Goal: Share content

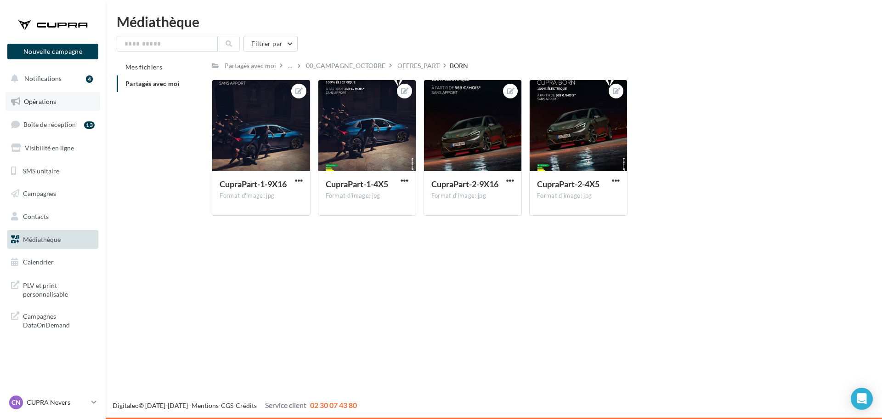
click at [33, 99] on span "Opérations" at bounding box center [40, 101] width 32 height 8
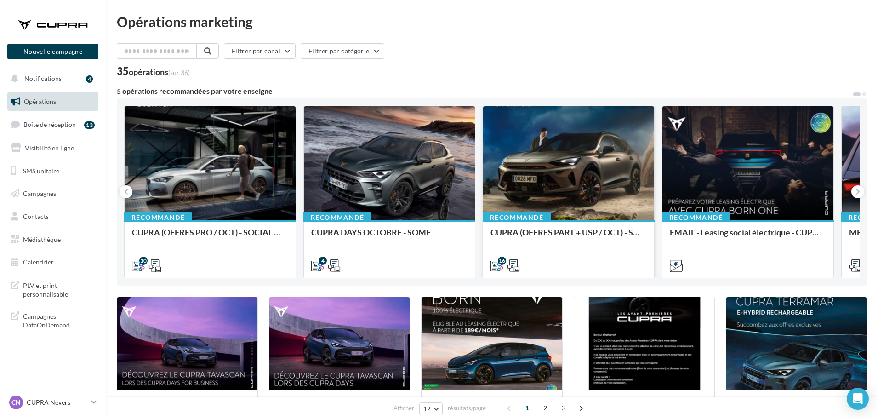
click at [559, 212] on div at bounding box center [568, 163] width 171 height 115
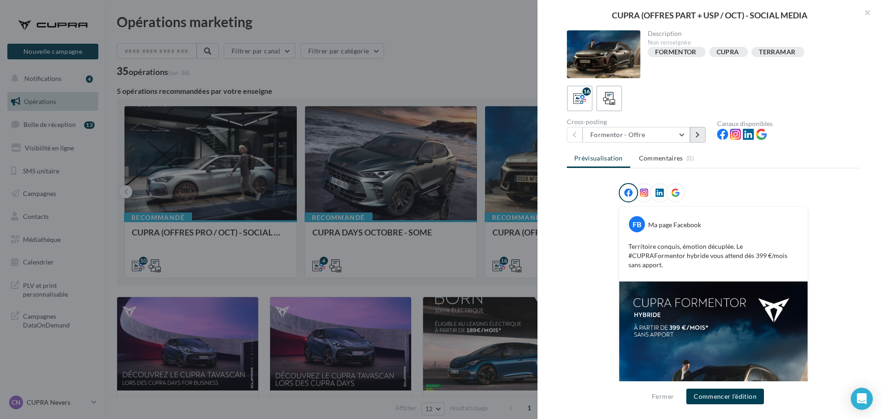
click at [696, 140] on button at bounding box center [698, 135] width 16 height 16
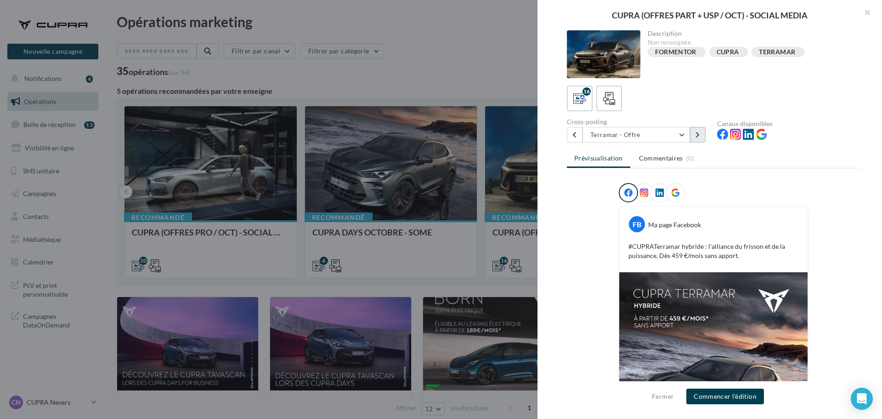
click at [696, 140] on button at bounding box center [698, 135] width 16 height 16
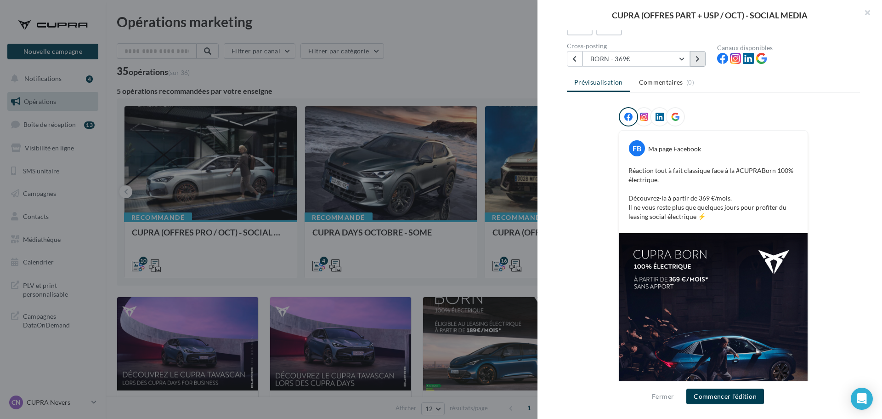
scroll to position [75, 0]
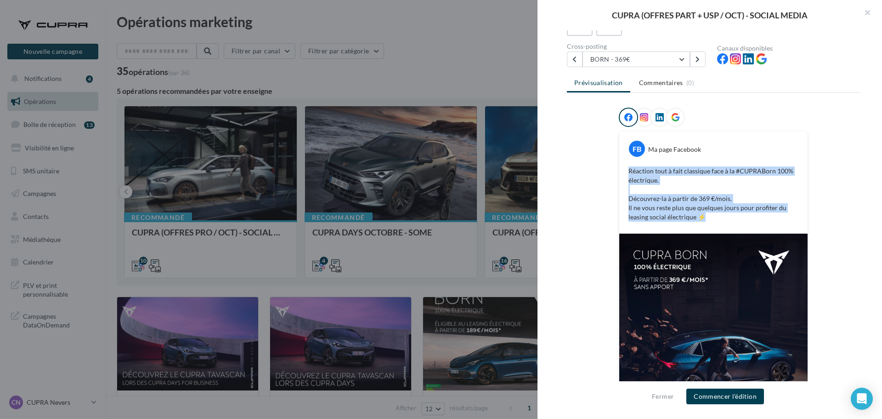
drag, startPoint x: 706, startPoint y: 218, endPoint x: 627, endPoint y: 169, distance: 93.1
click at [629, 169] on p "Réaction tout à fait classique face à la #CUPRABorn 100% électrique. Découvrez-…" at bounding box center [714, 193] width 170 height 55
copy p "Réaction tout à fait classique face à la #CUPRABorn 100% électrique. Découvrez-…"
click at [704, 59] on button at bounding box center [698, 59] width 16 height 16
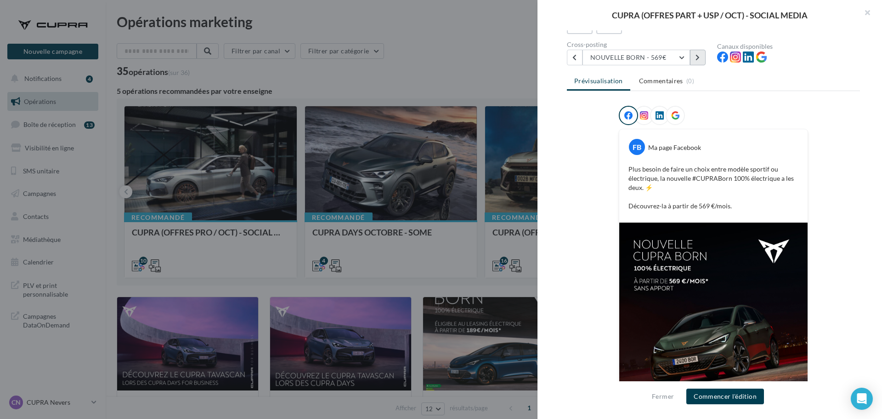
scroll to position [0, 0]
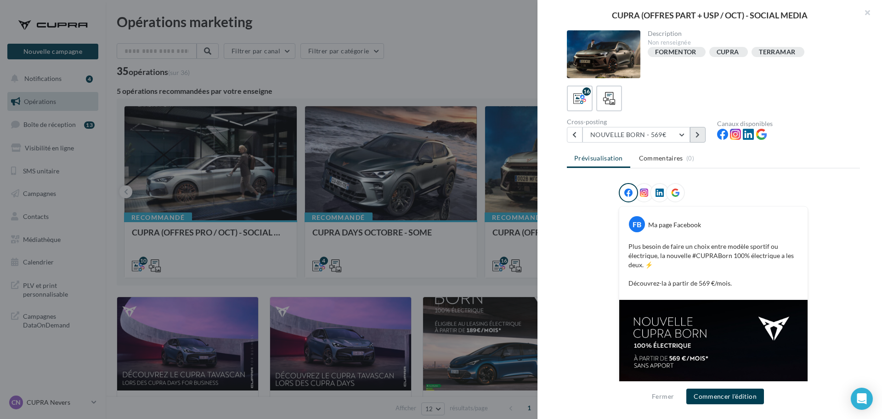
click at [702, 134] on button at bounding box center [698, 135] width 16 height 16
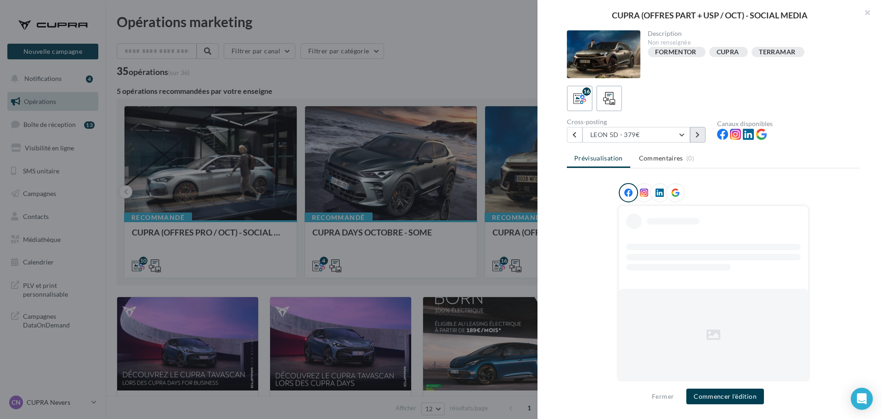
click at [702, 134] on button at bounding box center [698, 135] width 16 height 16
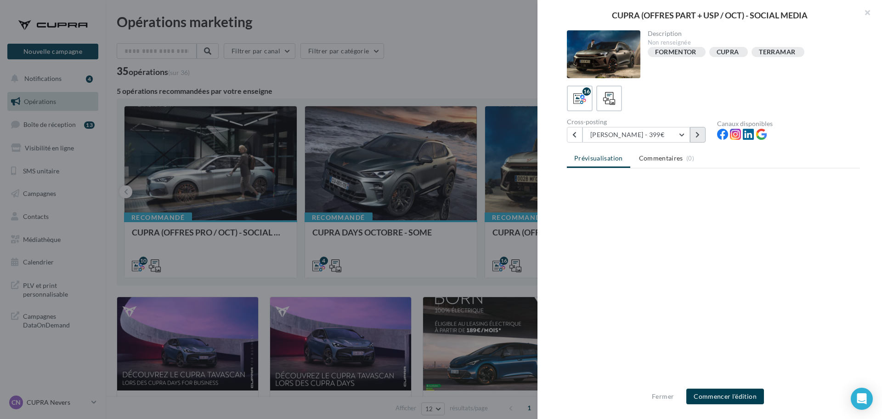
click at [702, 134] on button at bounding box center [698, 135] width 16 height 16
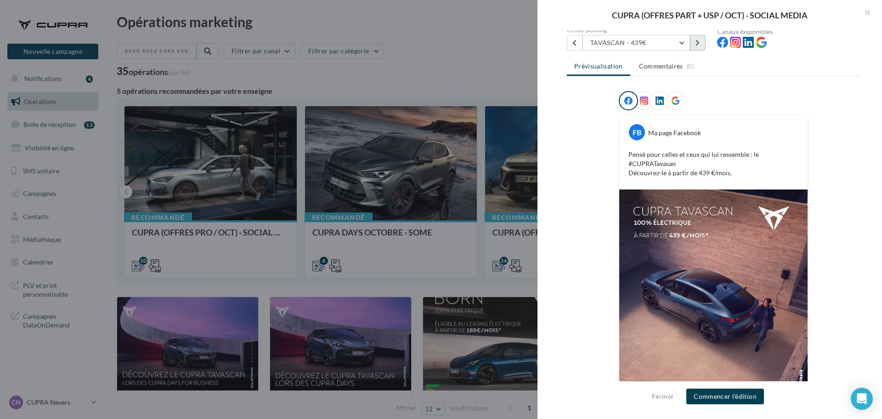
scroll to position [46, 0]
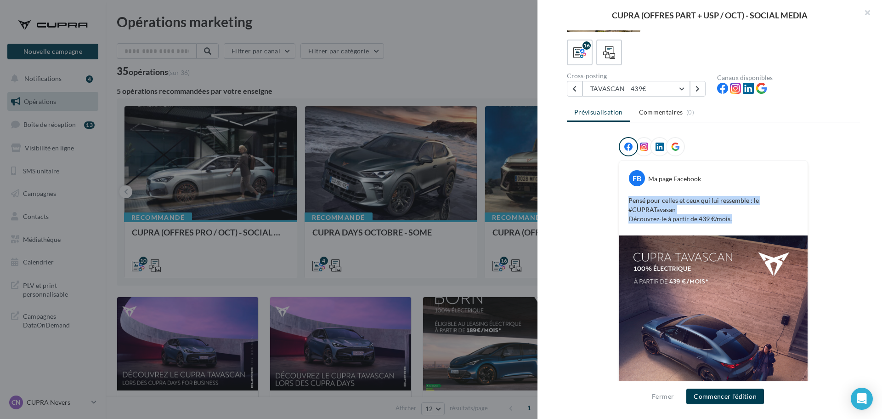
drag, startPoint x: 740, startPoint y: 216, endPoint x: 618, endPoint y: 195, distance: 124.5
click at [620, 195] on div "FB Ma page Facebook Pensé pour celles et ceux qui lui ressemble : le #CUPRATava…" at bounding box center [714, 197] width 188 height 75
copy p "Pensé pour celles et ceux qui lui ressemble : le #CUPRATavasan Découvrez-le à p…"
click at [698, 92] on button at bounding box center [698, 89] width 16 height 16
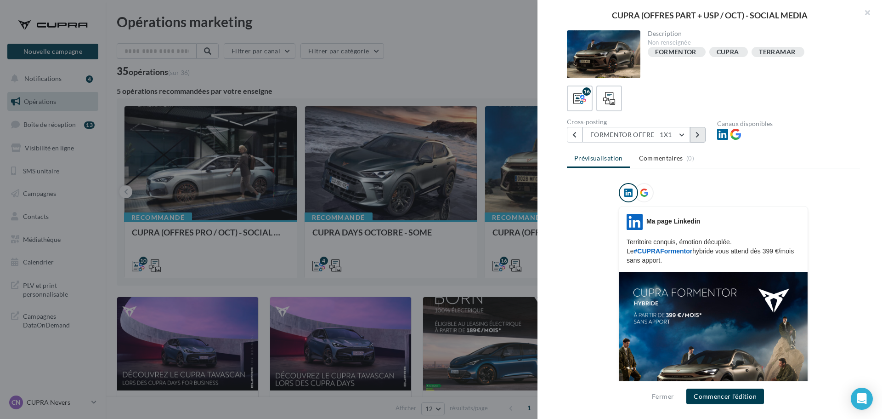
click at [699, 137] on icon at bounding box center [698, 134] width 4 height 6
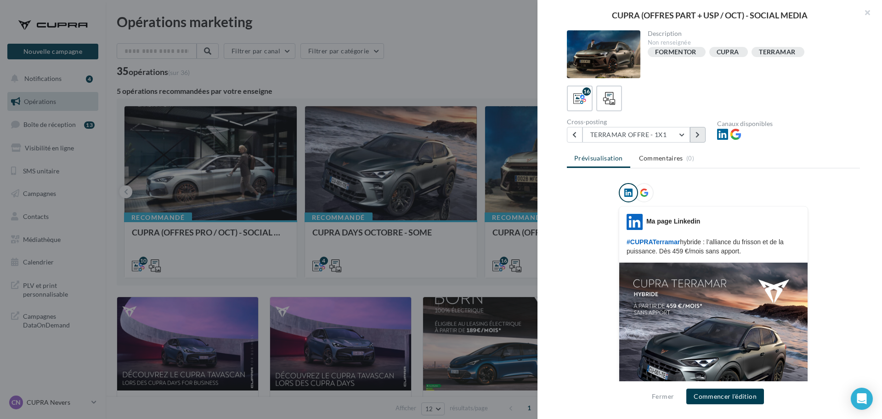
click at [699, 136] on icon at bounding box center [698, 134] width 4 height 6
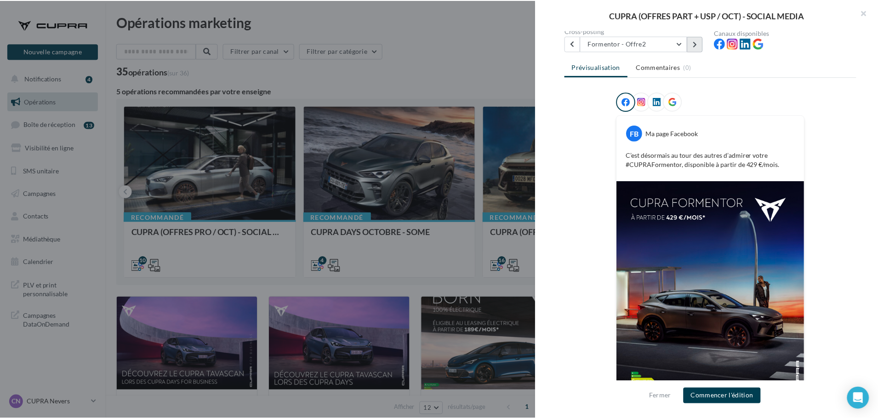
scroll to position [92, 0]
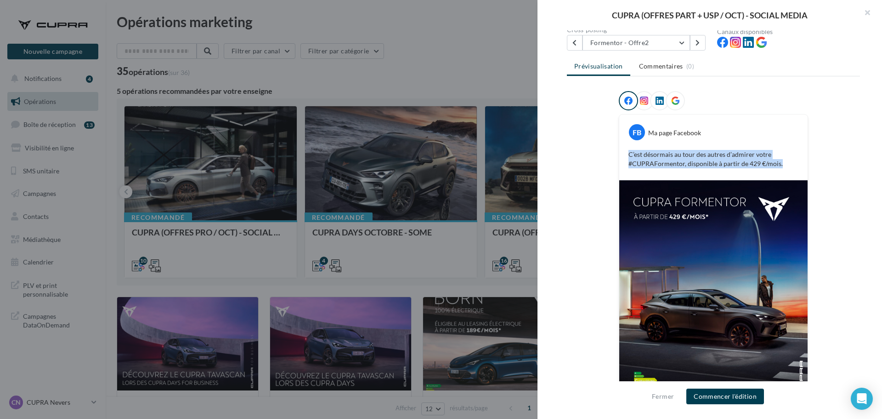
drag, startPoint x: 779, startPoint y: 163, endPoint x: 620, endPoint y: 153, distance: 158.9
click at [622, 153] on div "C’est désormais au tour des autres d’admirer votre #CUPRAFormentor, disponible …" at bounding box center [714, 159] width 184 height 23
copy p "C’est désormais au tour des autres d’admirer votre #CUPRAFormentor, disponible …"
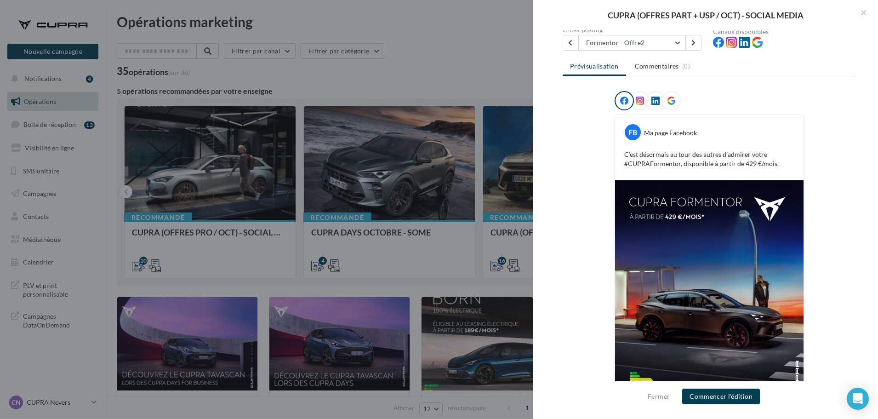
click at [143, 164] on div at bounding box center [439, 209] width 878 height 419
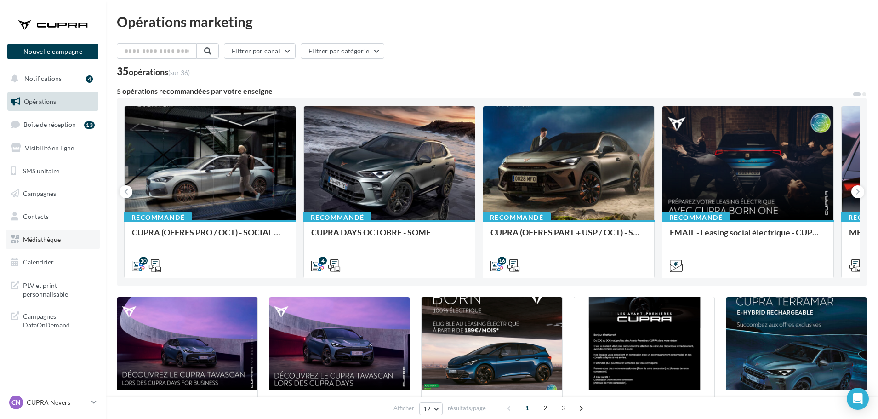
click at [59, 244] on link "Médiathèque" at bounding box center [53, 239] width 95 height 19
click at [606, 164] on div at bounding box center [568, 163] width 171 height 115
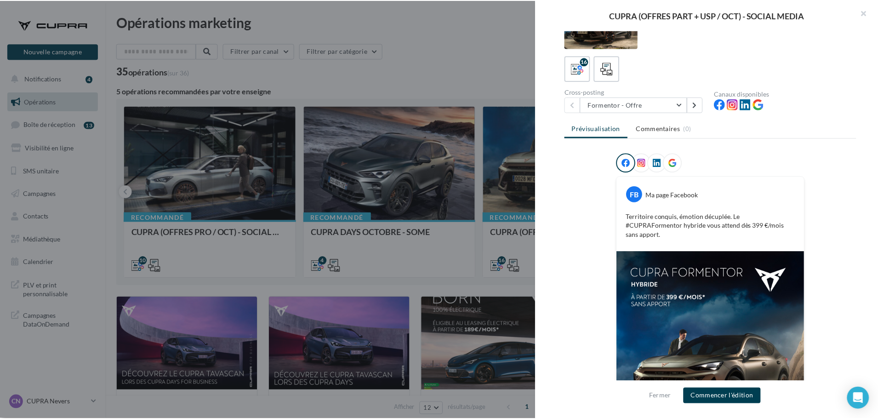
scroll to position [46, 0]
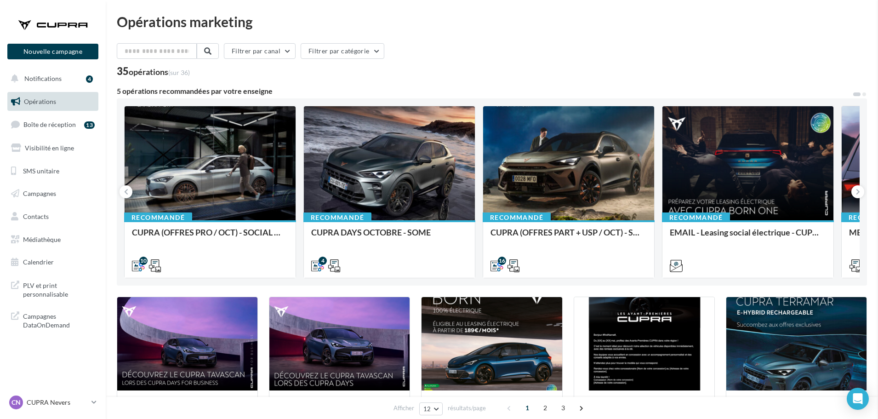
click at [71, 403] on p "CUPRA Nevers" at bounding box center [57, 402] width 61 height 9
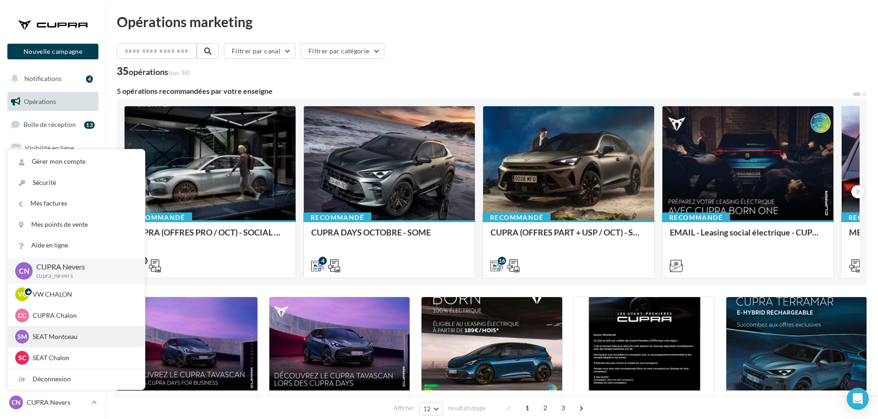
click at [58, 338] on p "SEAT Montceau" at bounding box center [83, 336] width 101 height 9
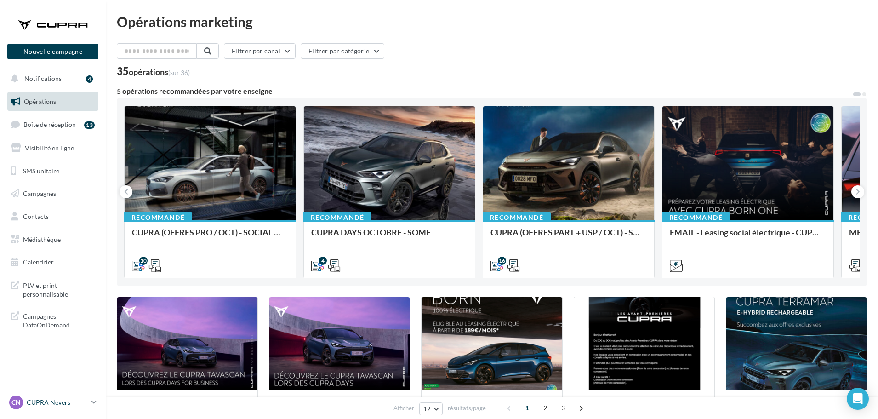
click at [73, 405] on p "CUPRA Nevers" at bounding box center [57, 402] width 61 height 9
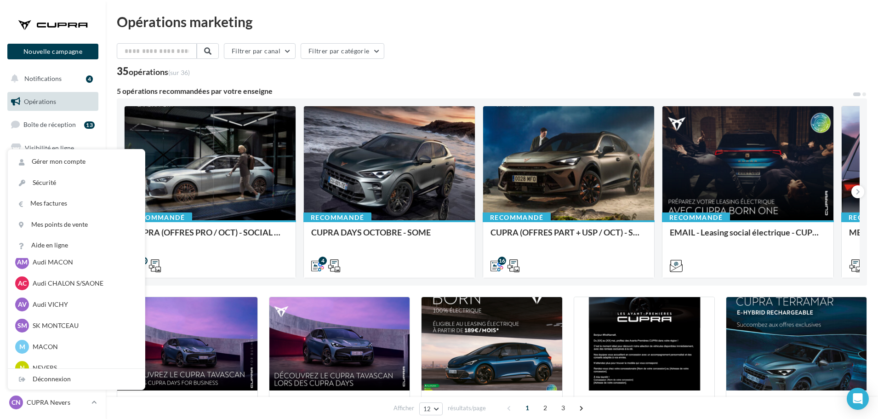
scroll to position [698, 0]
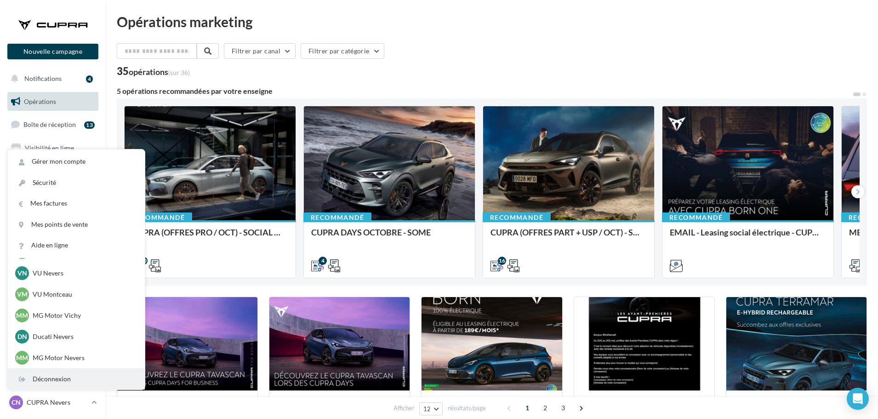
click at [56, 378] on div "Déconnexion" at bounding box center [76, 379] width 137 height 21
